Goal: Task Accomplishment & Management: Manage account settings

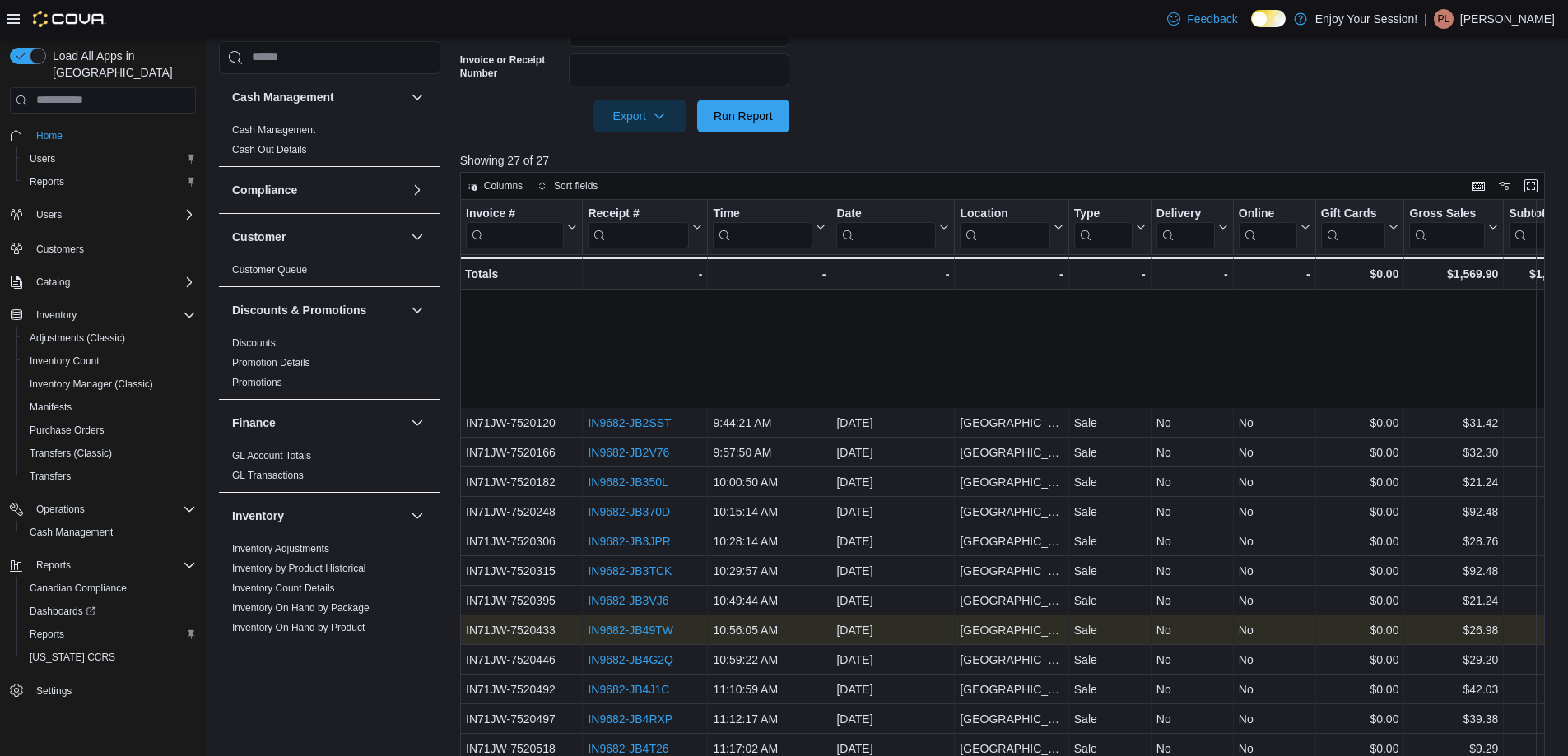
scroll to position [165, 0]
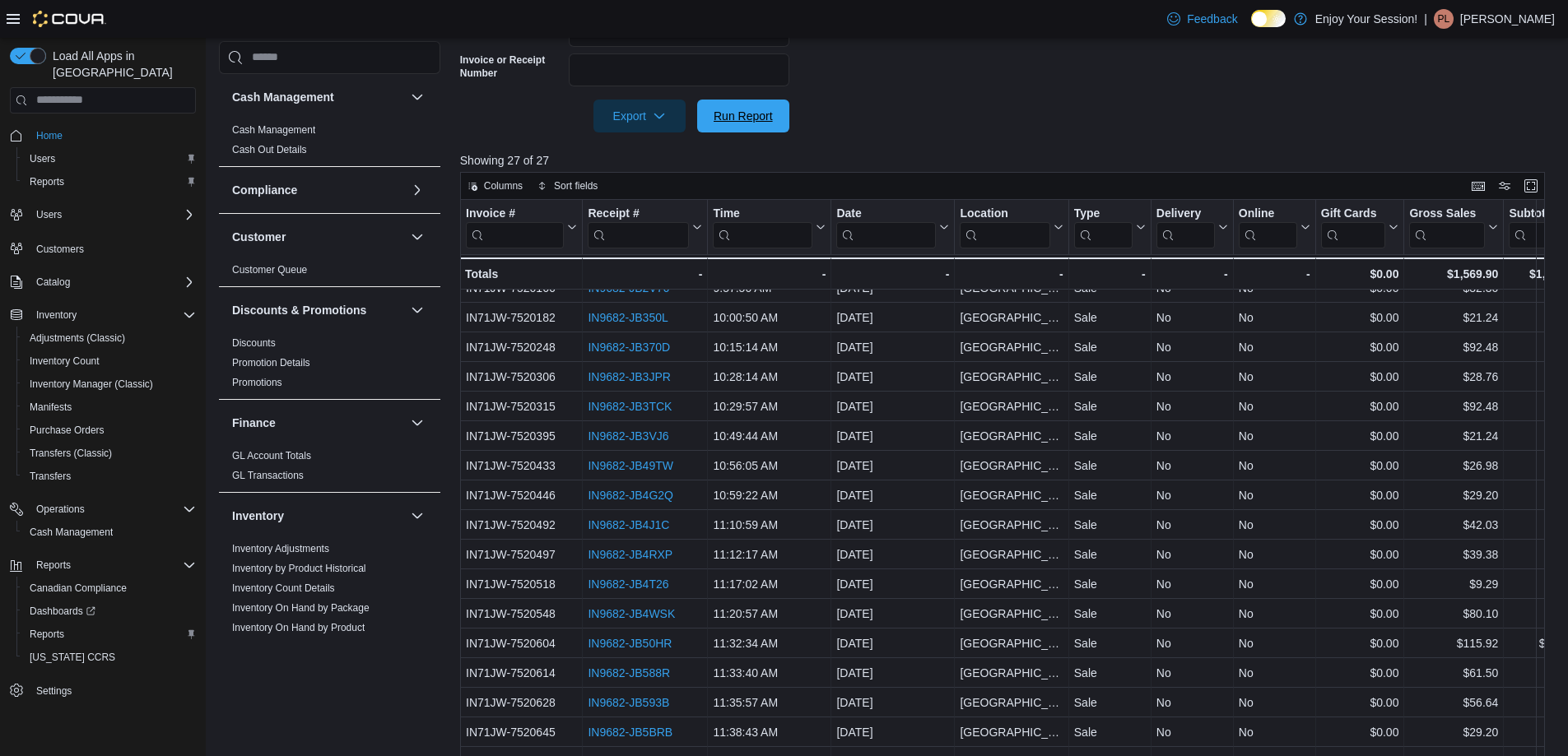
drag, startPoint x: 735, startPoint y: 116, endPoint x: 686, endPoint y: 547, distance: 433.8
click at [735, 116] on span "Run Report" at bounding box center [743, 116] width 59 height 17
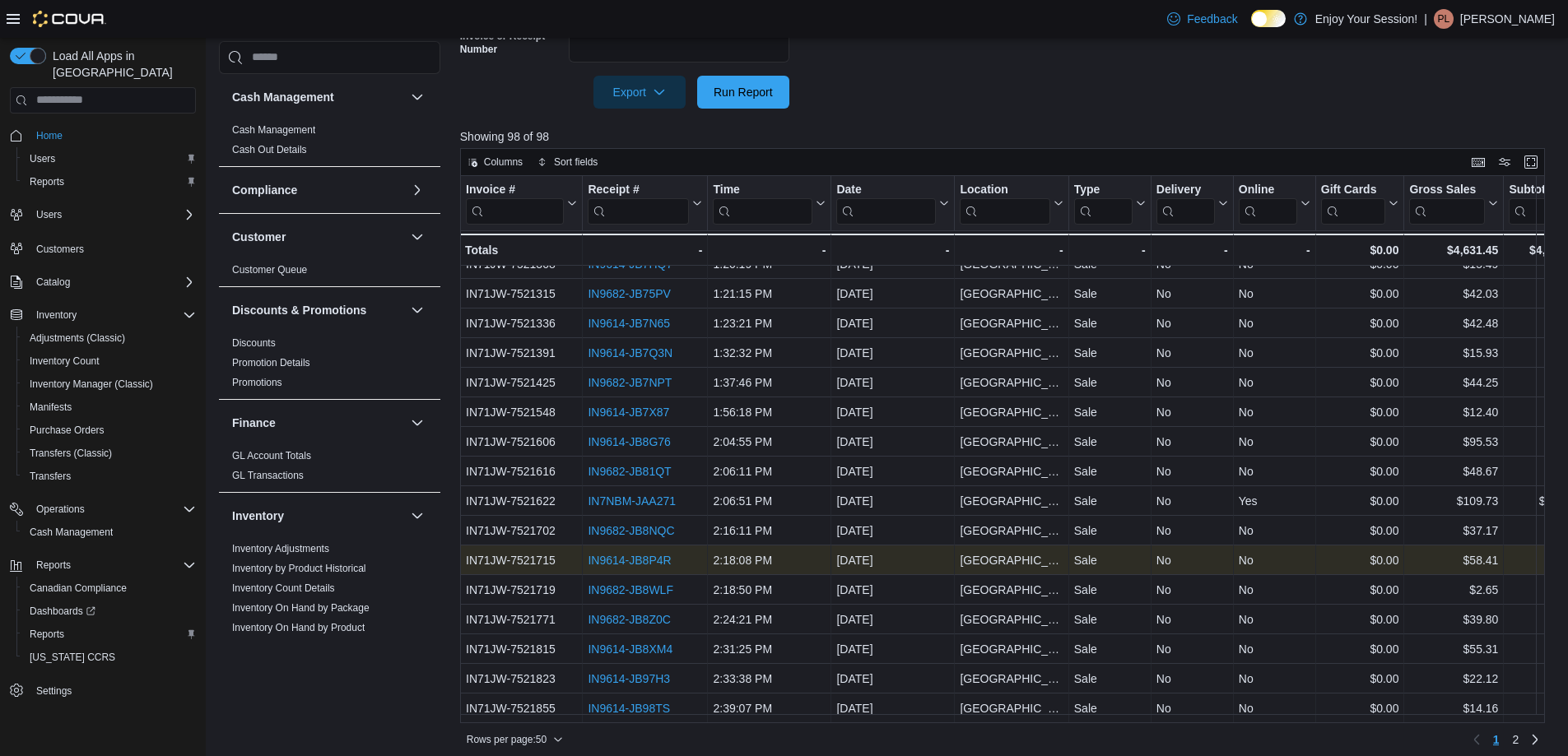
scroll to position [528, 0]
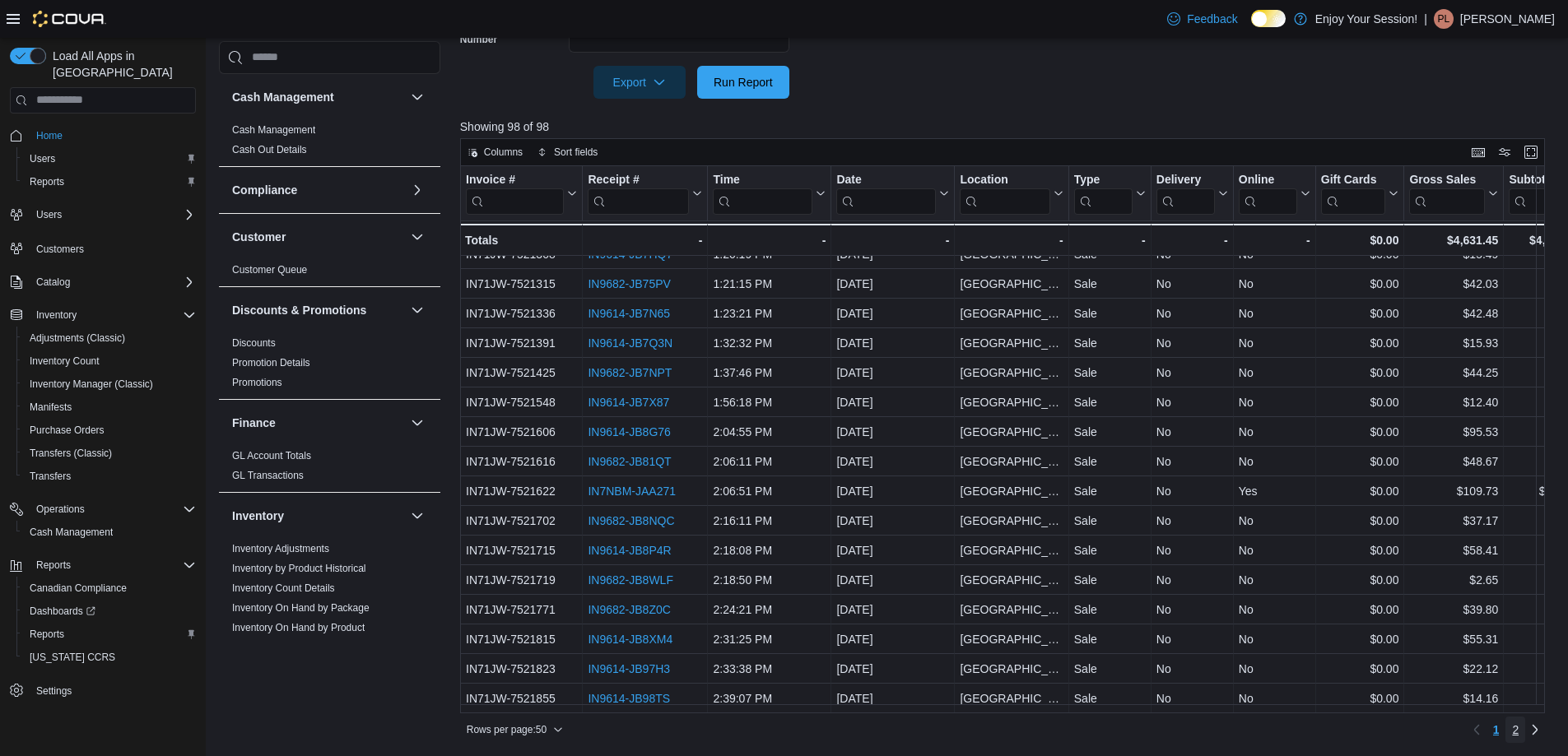
click at [1519, 720] on span "2" at bounding box center [1515, 729] width 7 height 26
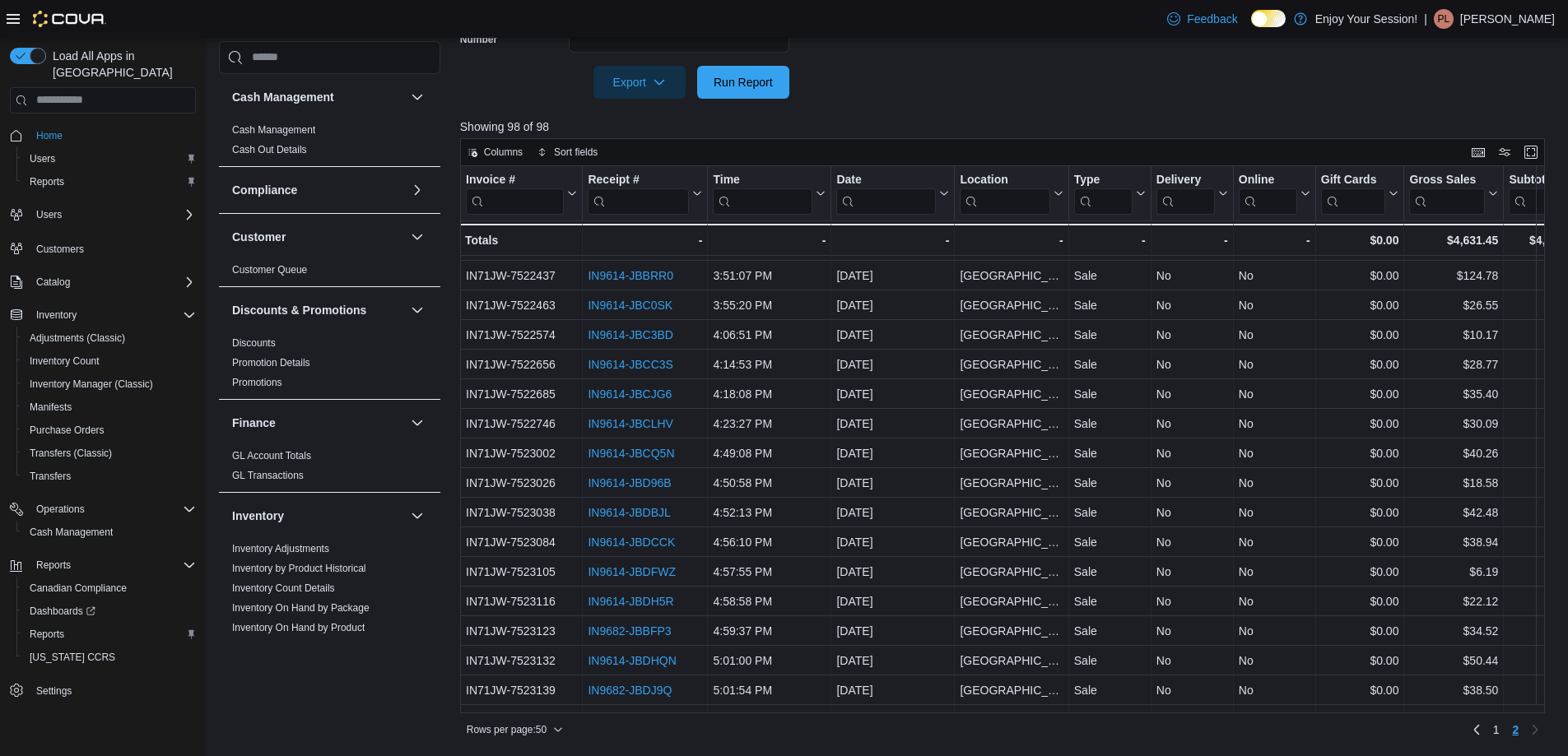
scroll to position [493, 0]
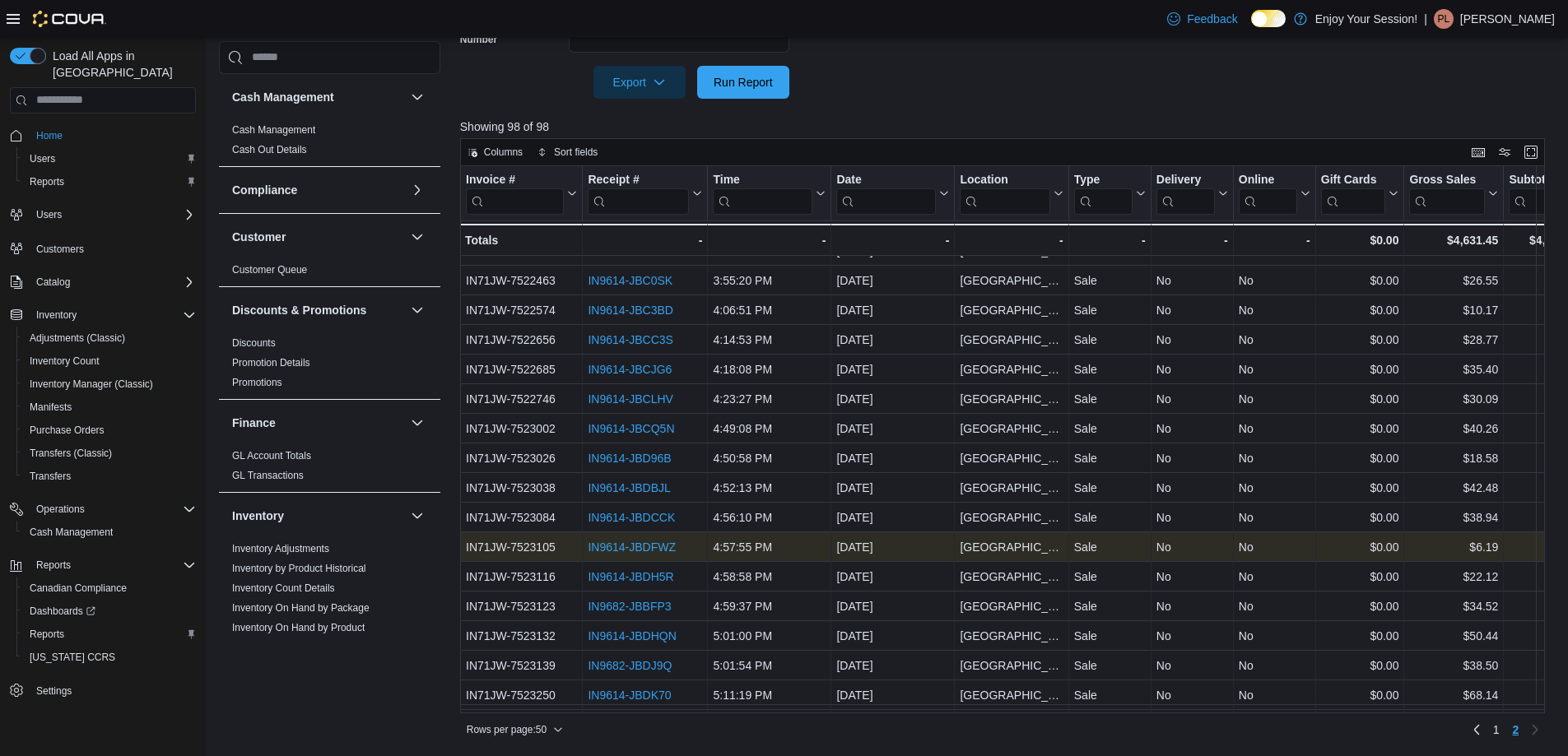
click at [647, 546] on link "IN9614-JBDFWZ" at bounding box center [631, 547] width 88 height 13
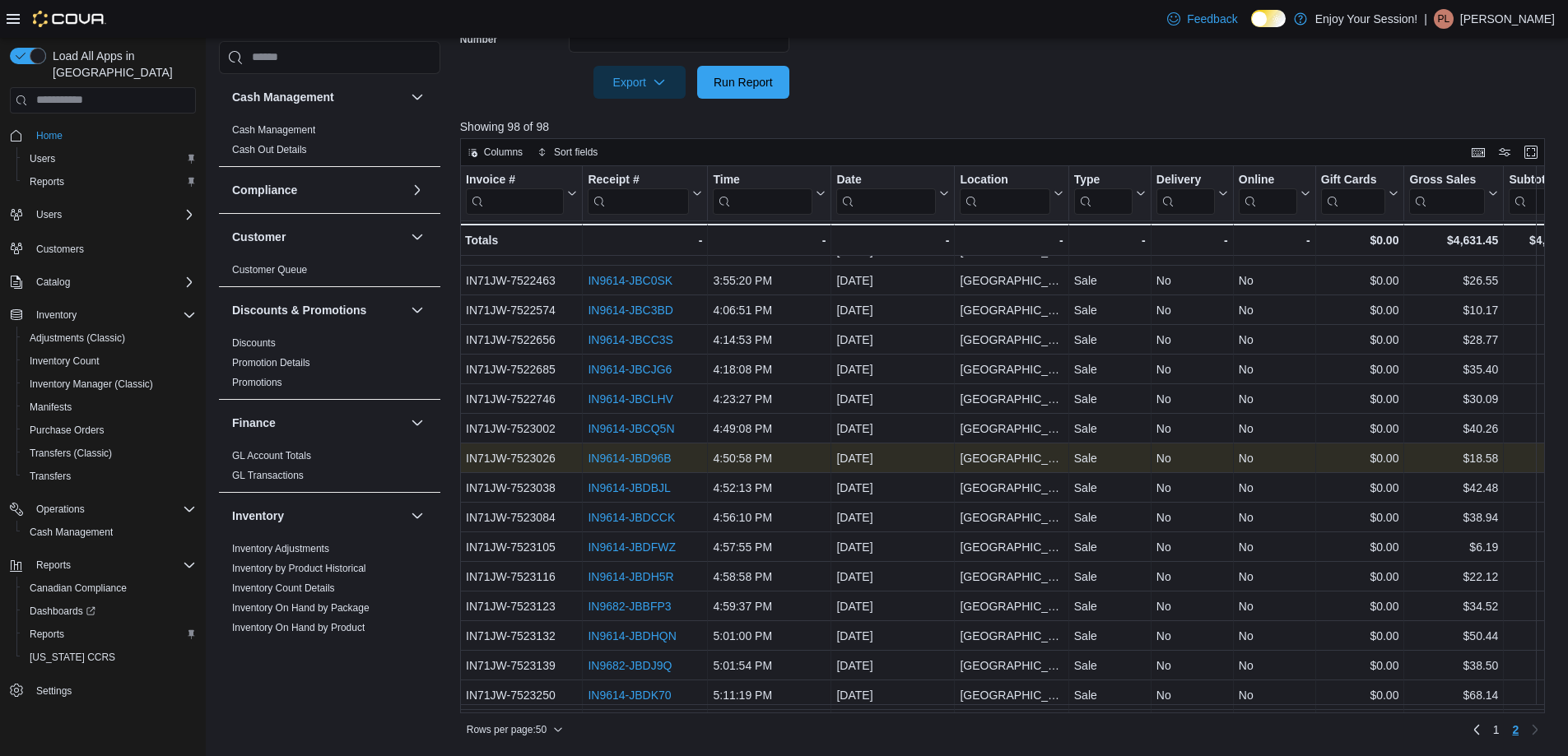
click at [636, 450] on div "IN9614-JBD96B" at bounding box center [644, 458] width 115 height 20
click at [635, 454] on link "IN9614-JBD96B" at bounding box center [628, 458] width 83 height 13
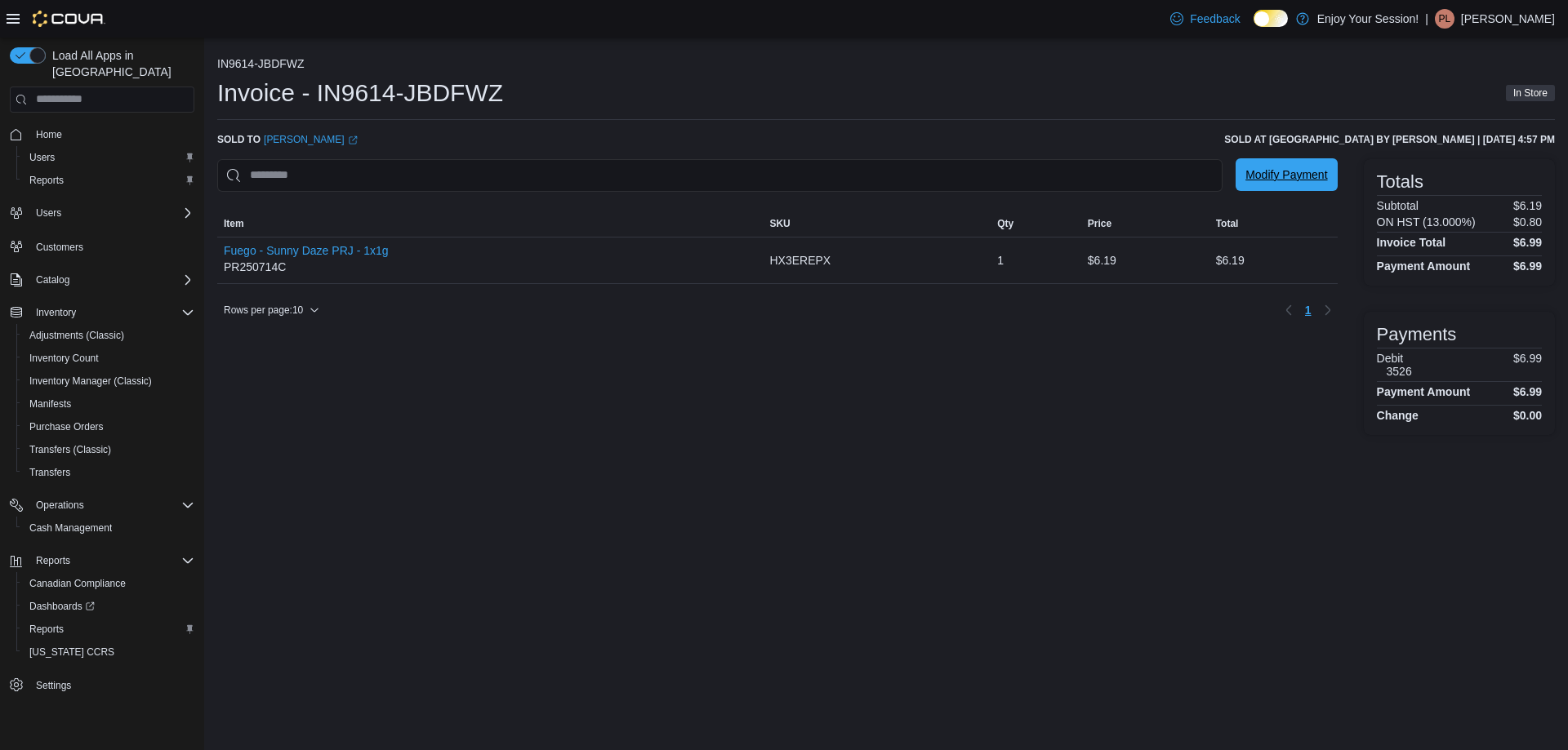
click at [1297, 182] on span "Modify Payment" at bounding box center [1286, 175] width 81 height 17
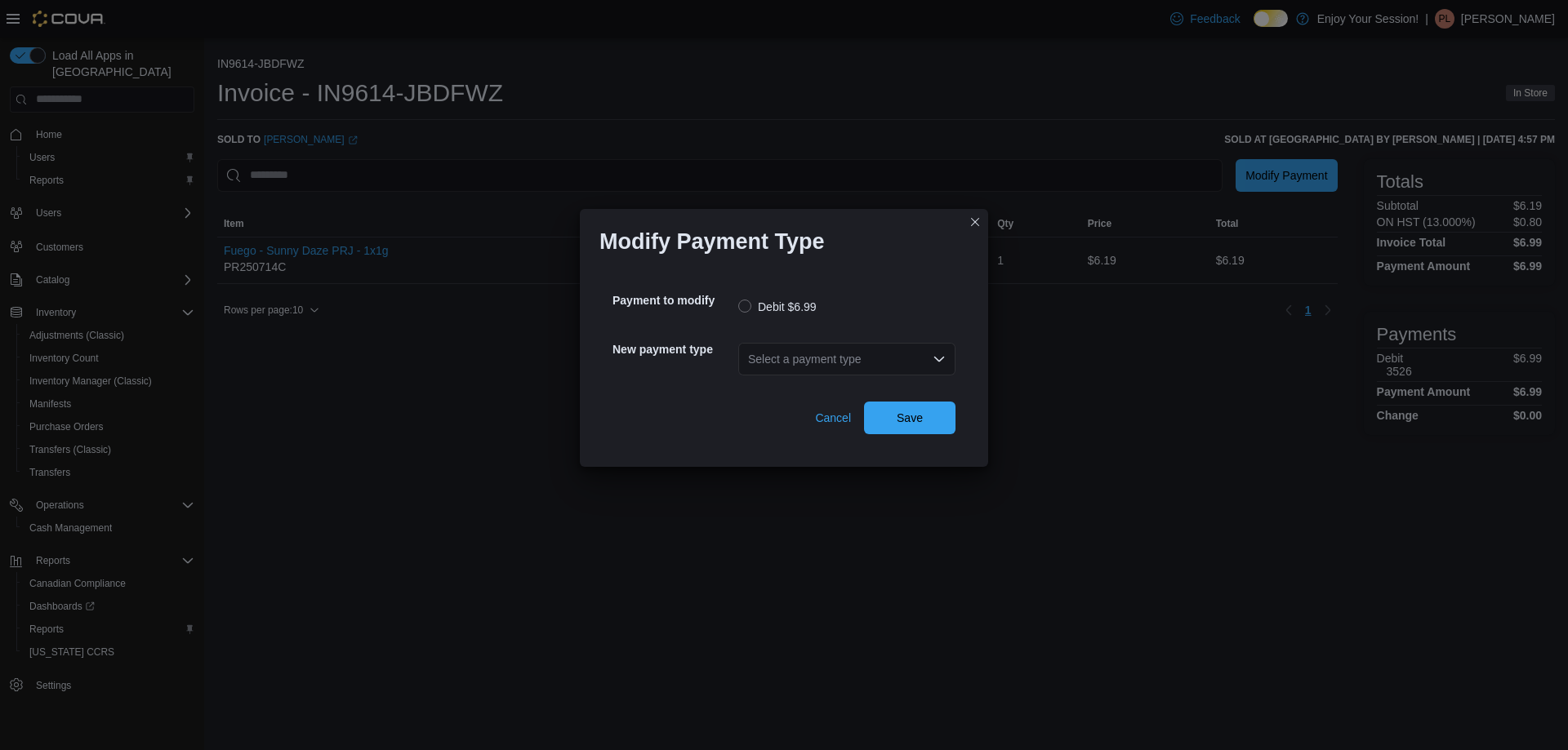
click at [940, 357] on icon "Open list of options" at bounding box center [939, 359] width 13 height 13
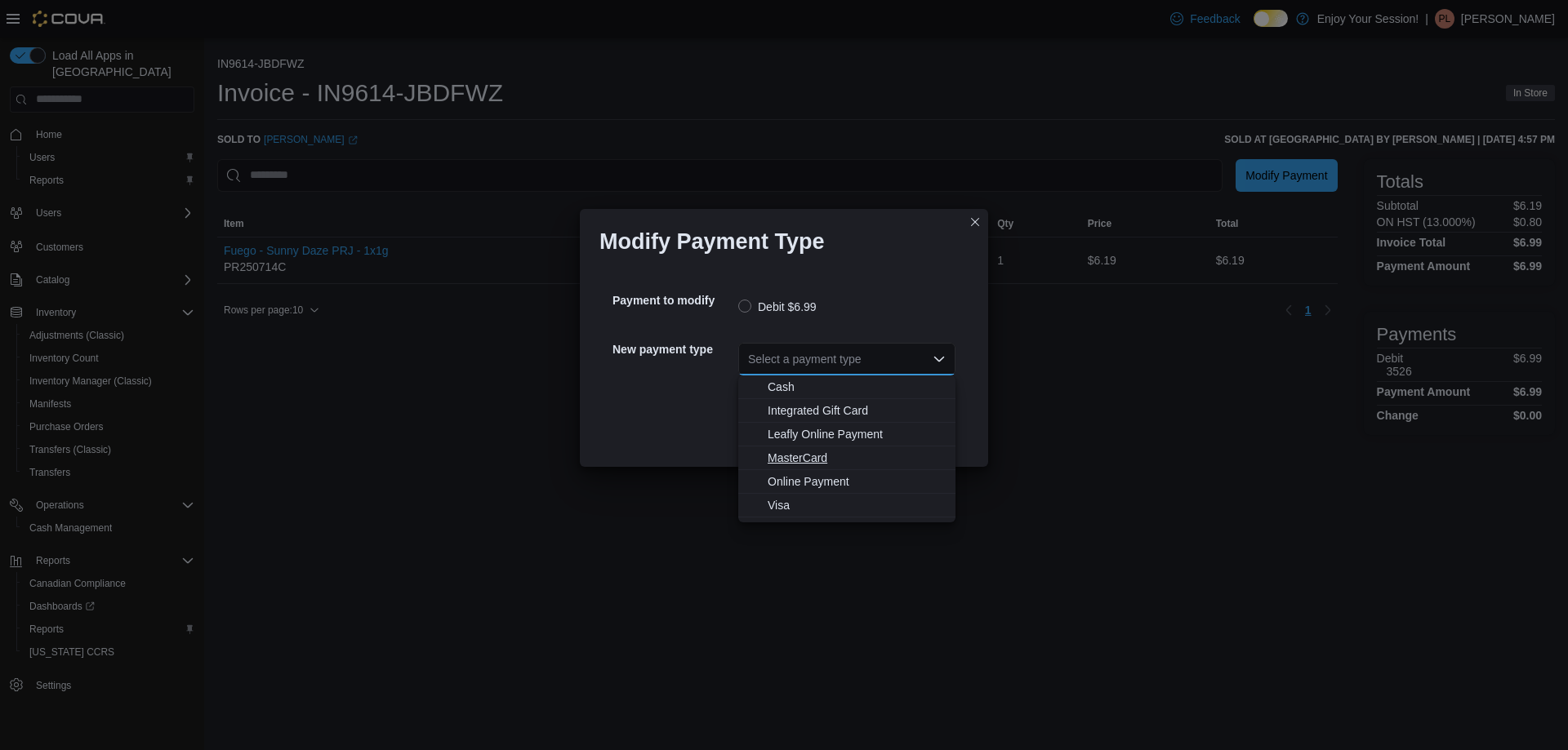
click at [804, 450] on span "MasterCard" at bounding box center [857, 458] width 178 height 17
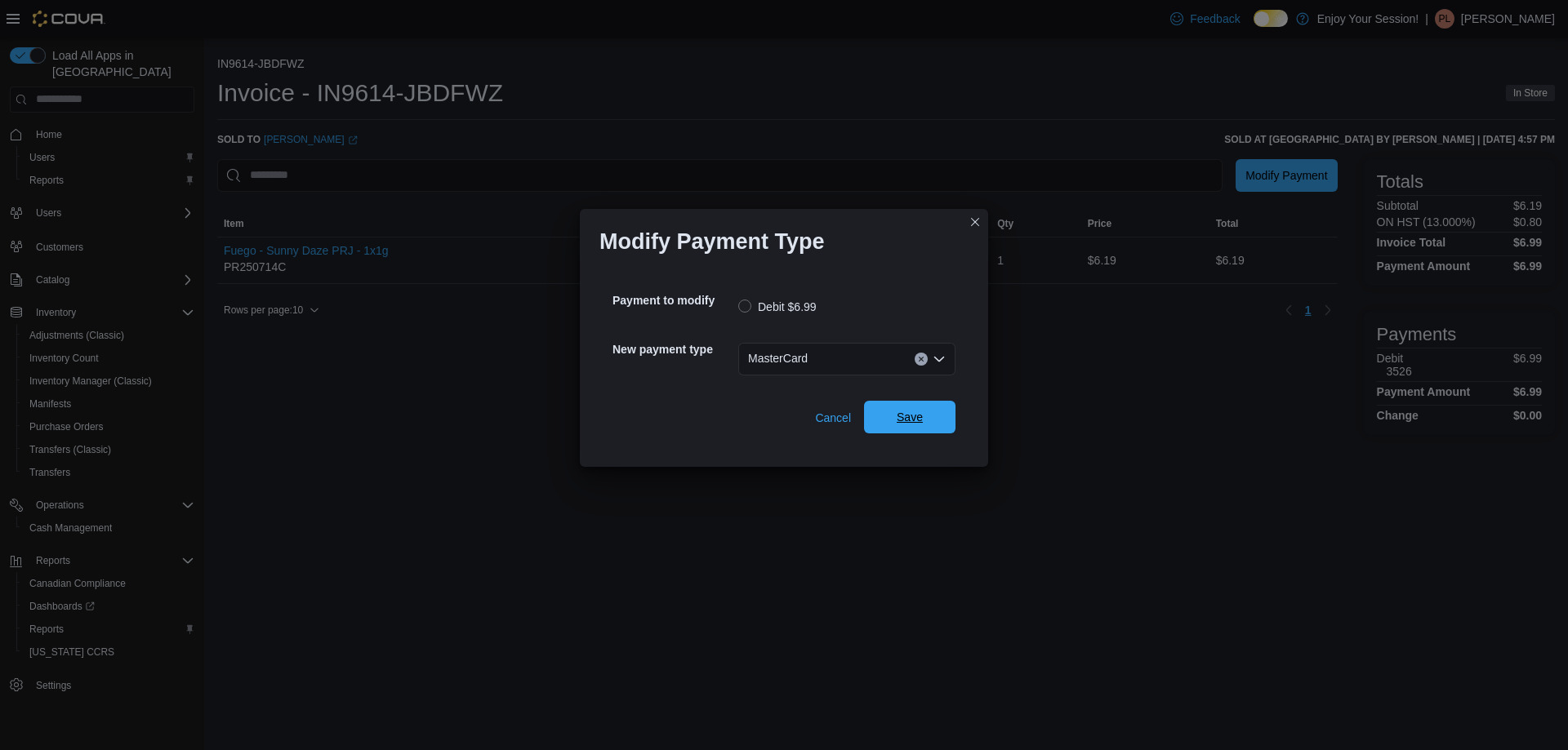
click at [945, 409] on span "Save" at bounding box center [910, 416] width 72 height 32
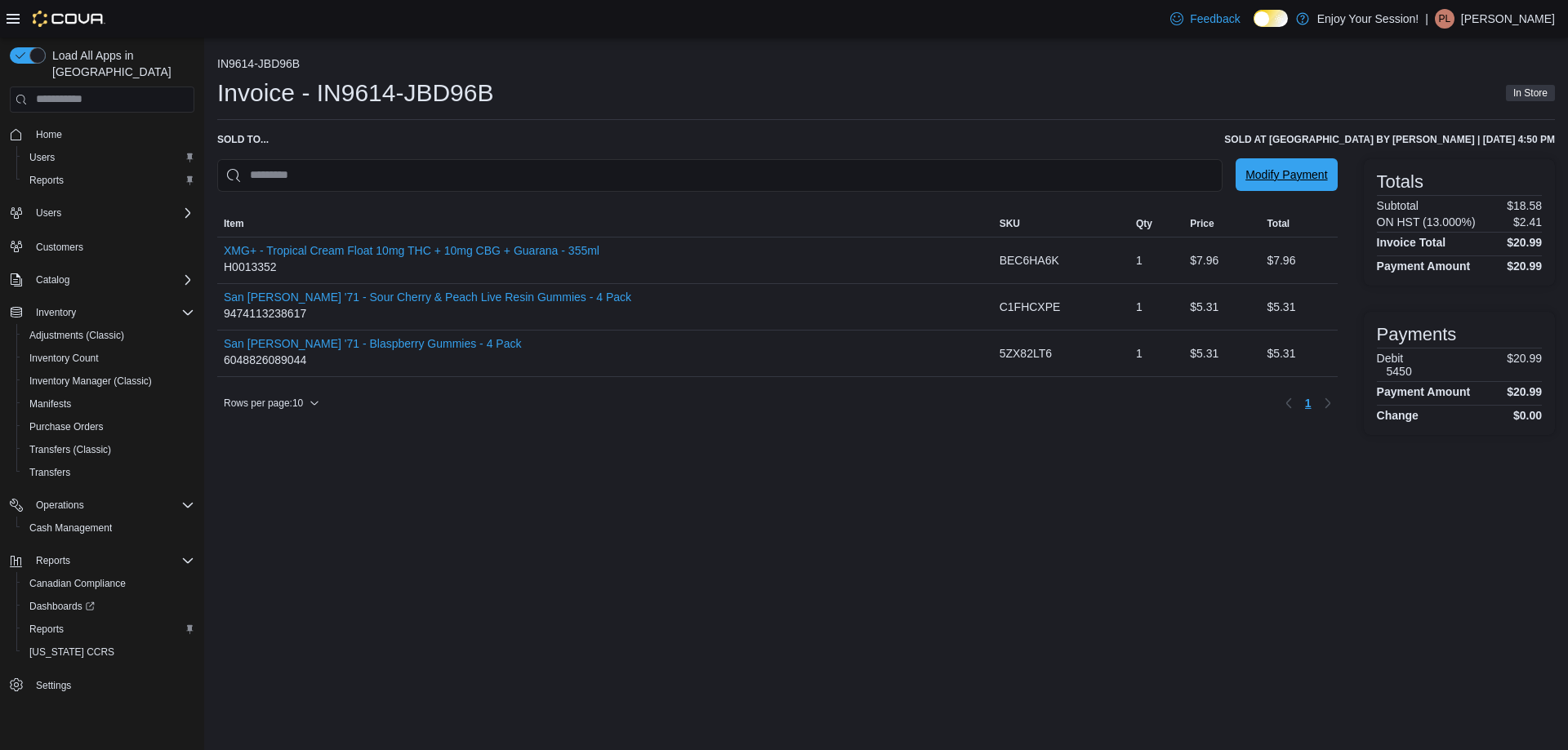
click at [1299, 178] on span "Modify Payment" at bounding box center [1286, 175] width 81 height 17
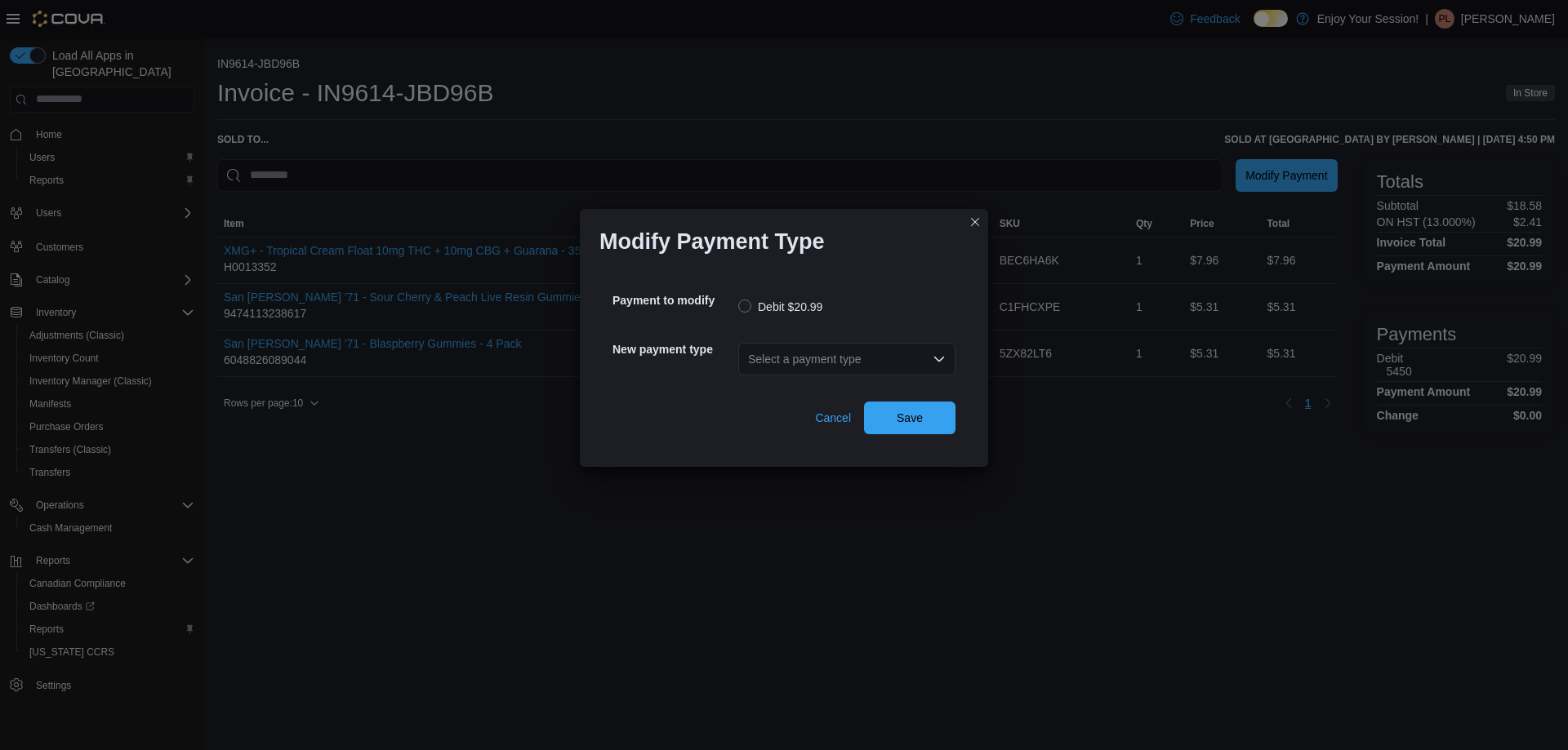
click at [938, 359] on icon "Open list of options" at bounding box center [939, 358] width 10 height 5
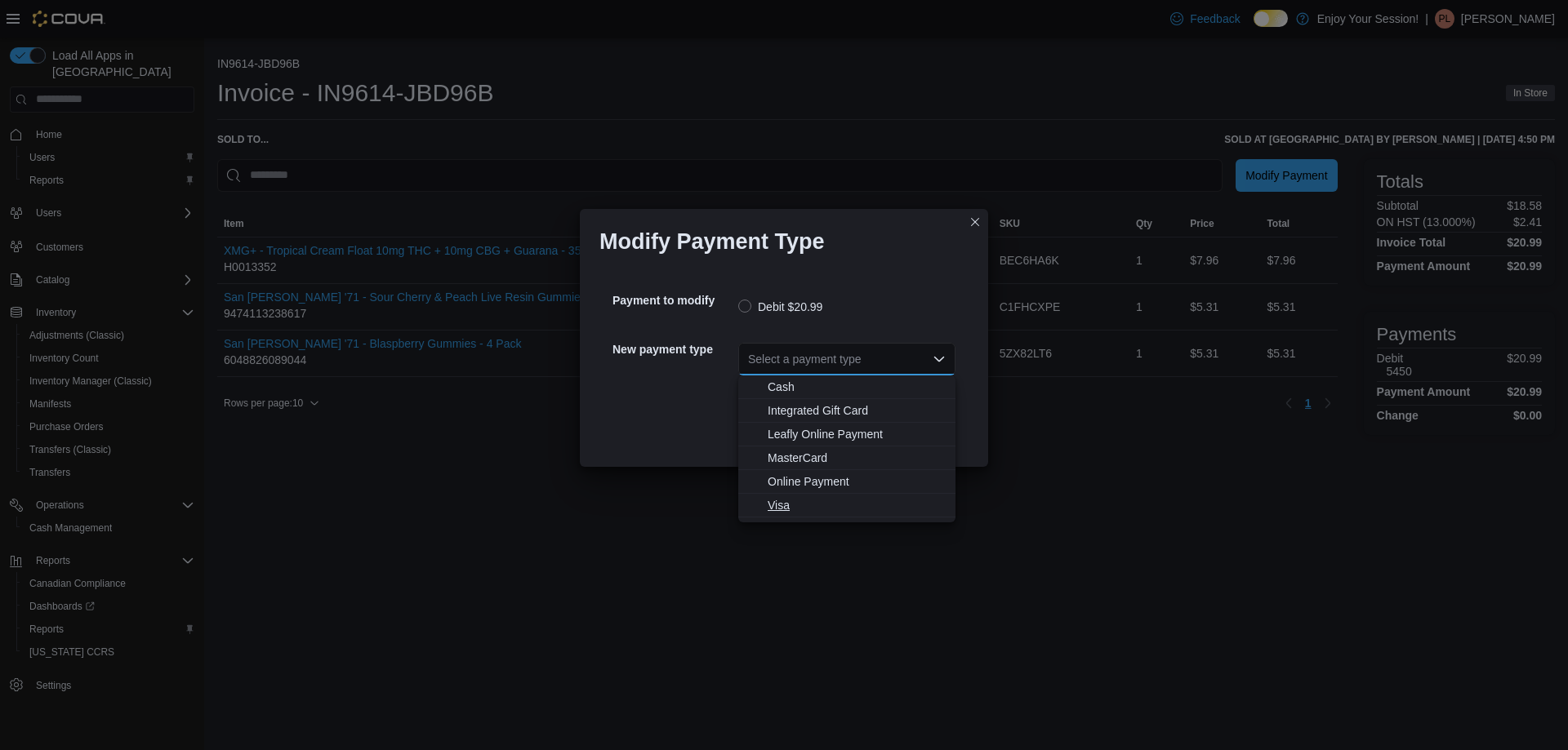
click at [779, 509] on span "Visa" at bounding box center [857, 505] width 178 height 17
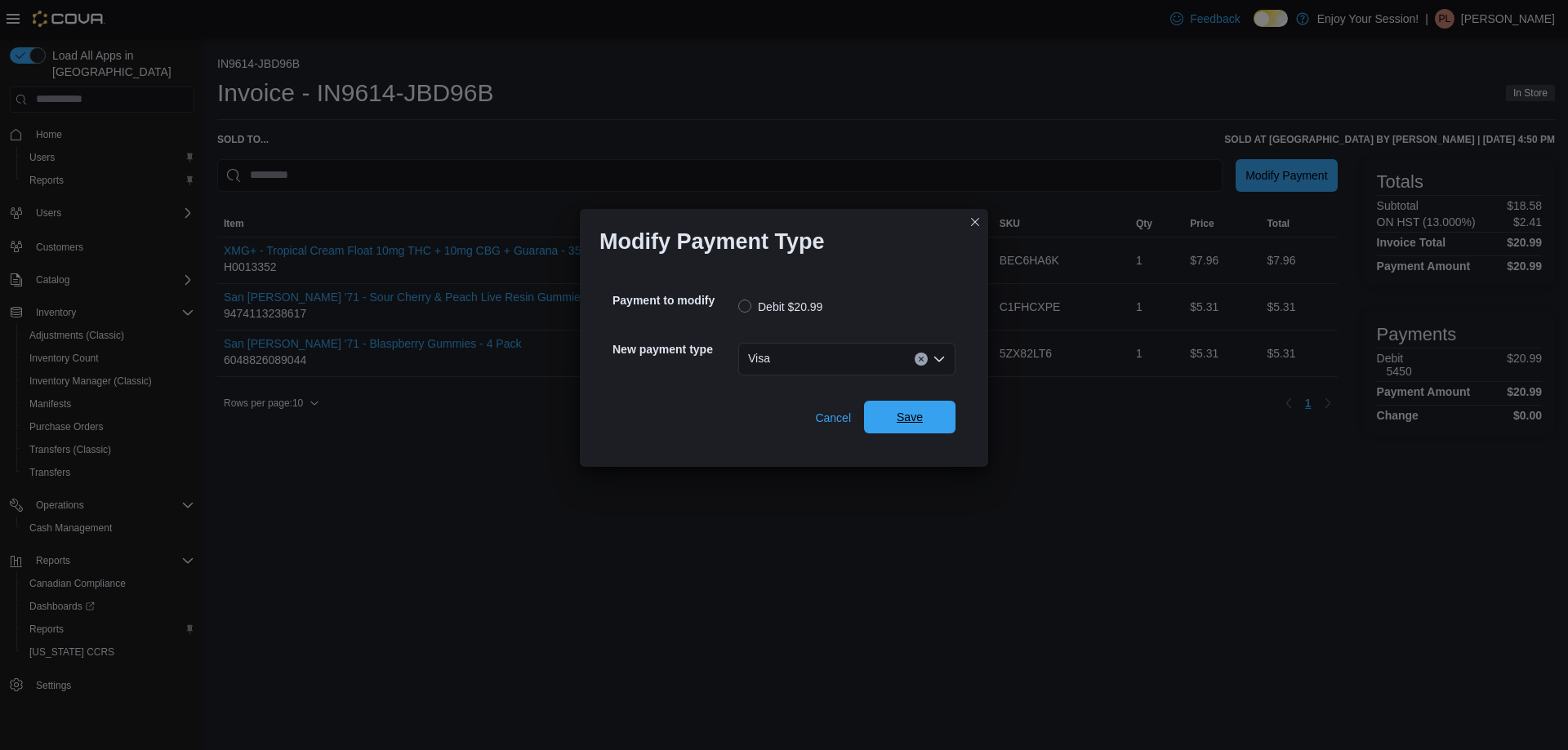
click at [929, 420] on span "Save" at bounding box center [910, 416] width 72 height 32
